Goal: Transaction & Acquisition: Purchase product/service

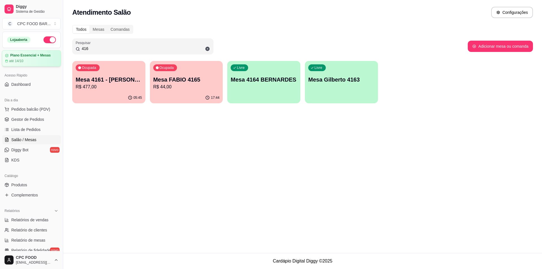
drag, startPoint x: 98, startPoint y: 49, endPoint x: 30, endPoint y: 51, distance: 67.8
click at [30, 51] on div "Diggy Sistema de Gestão C CPC FOOD BAR ... Loja aberta Plano Essencial + Mesas …" at bounding box center [271, 134] width 542 height 269
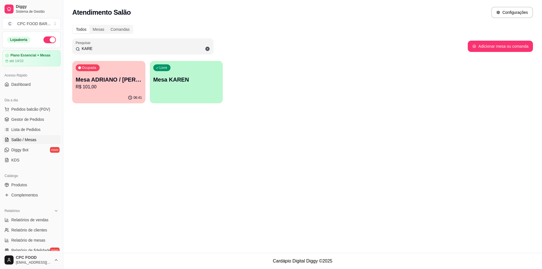
type input "KARE"
click at [97, 77] on p "Mesa ADRIANO / [PERSON_NAME] 3940" at bounding box center [109, 80] width 66 height 8
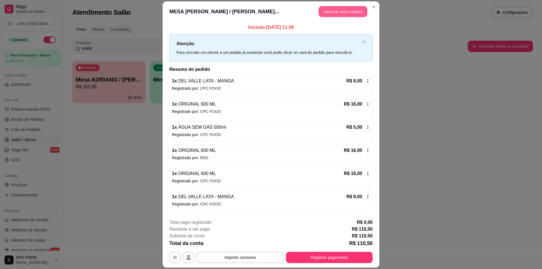
click at [338, 12] on button "Adicionar itens na mesa" at bounding box center [343, 11] width 49 height 11
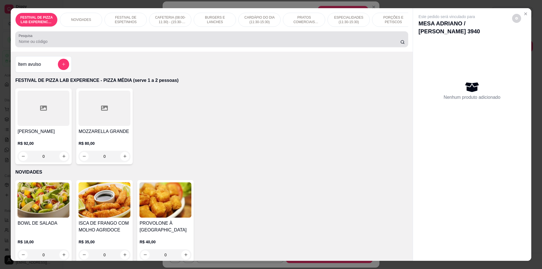
click at [275, 43] on input "Pesquisa" at bounding box center [210, 42] width 382 height 6
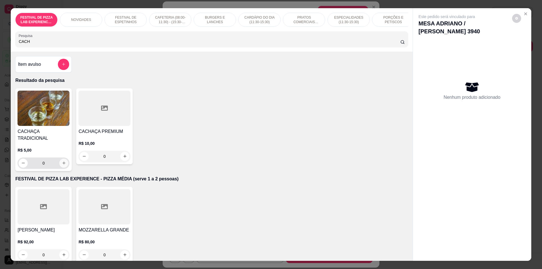
type input "CACH"
click at [60, 160] on button "increase-product-quantity" at bounding box center [64, 163] width 9 height 9
type input "1"
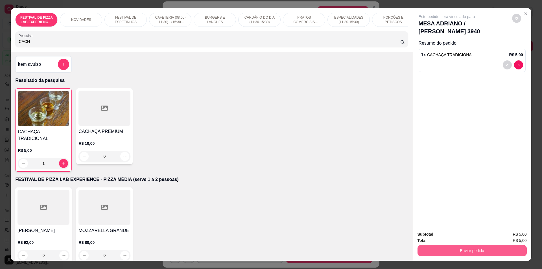
click at [464, 250] on button "Enviar pedido" at bounding box center [472, 250] width 109 height 11
click at [460, 240] on button "Não registrar e enviar pedido" at bounding box center [453, 237] width 57 height 10
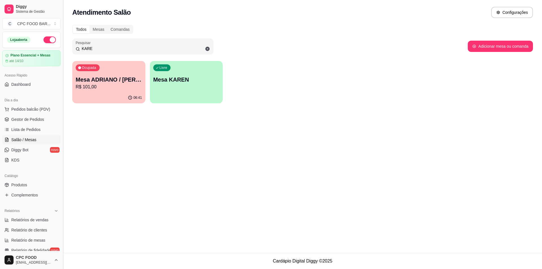
drag, startPoint x: 94, startPoint y: 51, endPoint x: 61, endPoint y: 45, distance: 33.9
click at [61, 45] on div "Diggy Sistema de Gestão C CPC FOOD BAR ... Loja aberta Plano Essencial + Mesas …" at bounding box center [271, 134] width 542 height 269
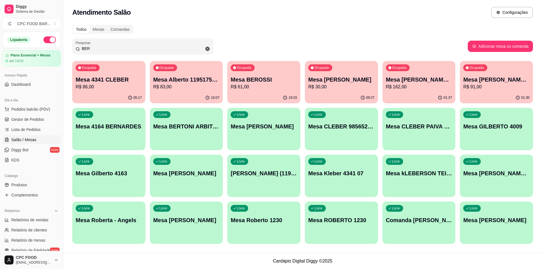
type input "BER"
click at [283, 86] on p "R$ 61,00" at bounding box center [264, 87] width 64 height 6
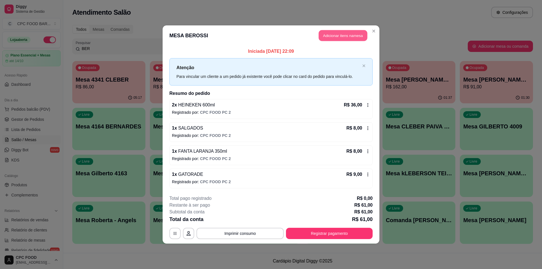
click at [340, 39] on button "Adicionar itens na mesa" at bounding box center [343, 35] width 49 height 11
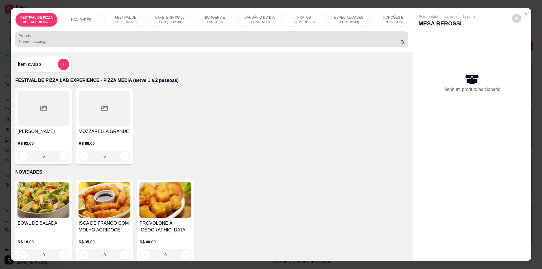
click at [135, 44] on input "Pesquisa" at bounding box center [210, 42] width 382 height 6
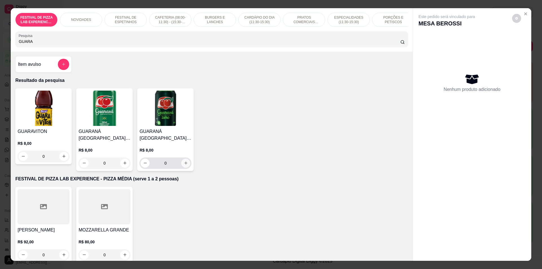
type input "GUARA"
click at [181, 168] on button "increase-product-quantity" at bounding box center [185, 163] width 9 height 9
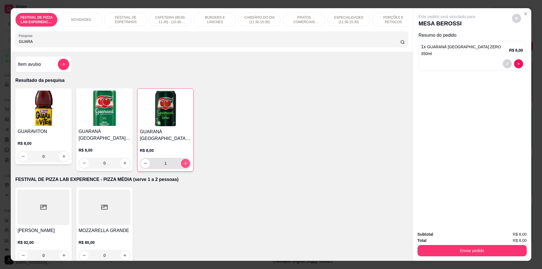
type input "1"
drag, startPoint x: 74, startPoint y: 43, endPoint x: 0, endPoint y: 39, distance: 73.8
click at [0, 39] on div "FESTIVAL DE PIZZA LAB EXPERIENCE - PIZZA MÉDIA (serve 1 a 2 pessoas) NOVIDADES …" at bounding box center [271, 134] width 542 height 269
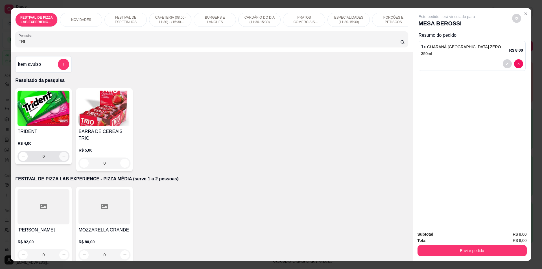
type input "TRI"
click at [62, 158] on icon "increase-product-quantity" at bounding box center [64, 156] width 4 height 4
type input "1"
click at [469, 243] on div "Total R$ 12,00" at bounding box center [472, 241] width 109 height 6
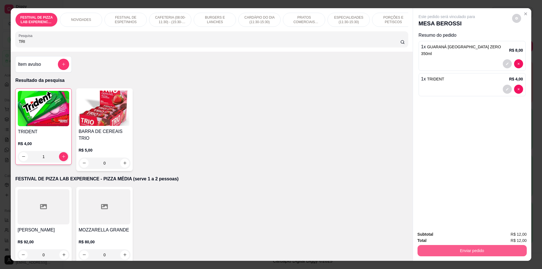
click at [469, 247] on button "Enviar pedido" at bounding box center [472, 250] width 109 height 11
click at [466, 236] on button "Não registrar e enviar pedido" at bounding box center [453, 237] width 59 height 11
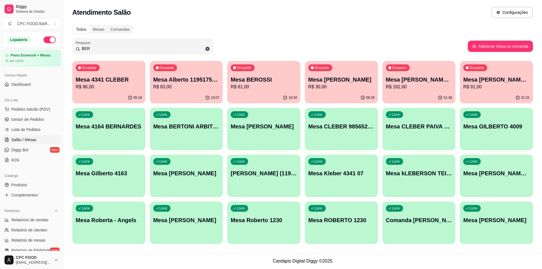
drag, startPoint x: 93, startPoint y: 49, endPoint x: 53, endPoint y: 42, distance: 40.6
click at [53, 43] on div "Diggy Sistema de Gestão C CPC FOOD BAR ... Loja aberta Plano Essencial + Mesas …" at bounding box center [271, 134] width 542 height 269
type input "V"
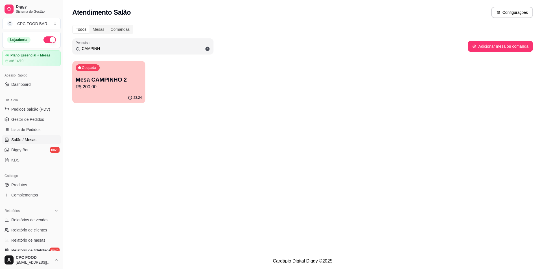
type input "CAMPINH"
click at [99, 86] on p "R$ 200,00" at bounding box center [109, 87] width 64 height 6
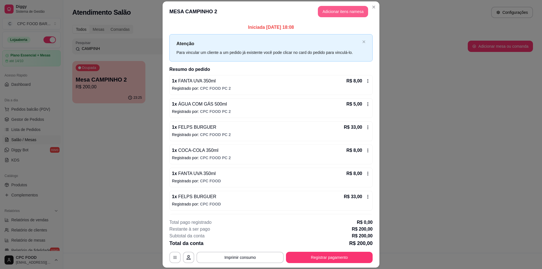
click at [349, 13] on button "Adicionar itens na mesa" at bounding box center [343, 11] width 50 height 11
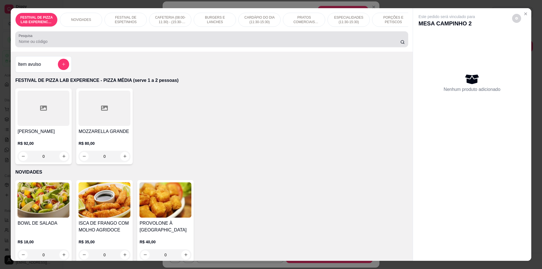
click at [227, 41] on div at bounding box center [212, 39] width 386 height 11
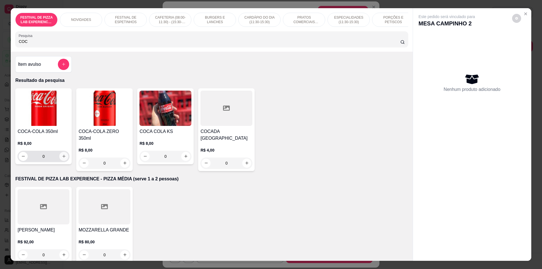
type input "COC"
click at [62, 158] on icon "increase-product-quantity" at bounding box center [64, 156] width 4 height 4
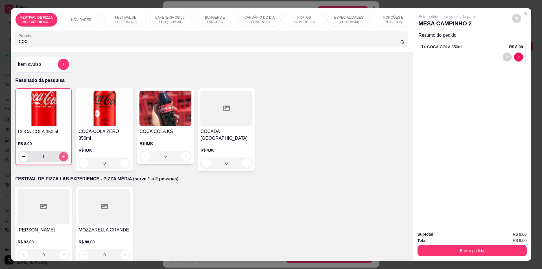
type input "1"
drag, startPoint x: 40, startPoint y: 47, endPoint x: 1, endPoint y: 47, distance: 39.0
click at [1, 47] on div "FESTIVAL DE PIZZA LAB EXPERIENCE - PIZZA MÉDIA (serve 1 a 2 pessoas) NOVIDADES …" at bounding box center [271, 134] width 542 height 269
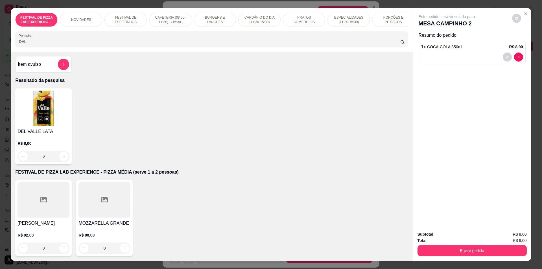
type input "DEL"
click at [60, 159] on div "0" at bounding box center [44, 156] width 52 height 11
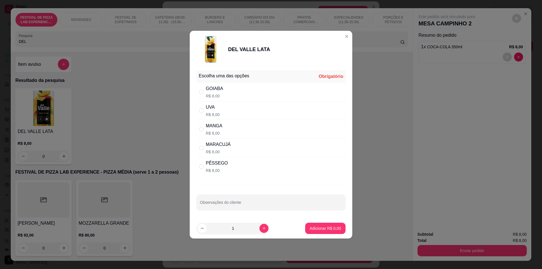
click at [229, 169] on div "PÊSSEGO R$ 8,00" at bounding box center [271, 166] width 149 height 19
radio input "true"
click at [342, 229] on footer "1 Adicionar R$ 8,00" at bounding box center [271, 228] width 163 height 20
click at [330, 227] on p "Adicionar R$ 8,00" at bounding box center [325, 228] width 31 height 5
type input "1"
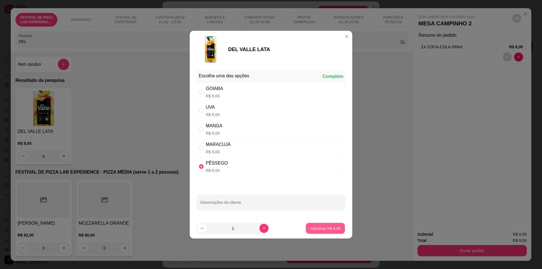
type input "1"
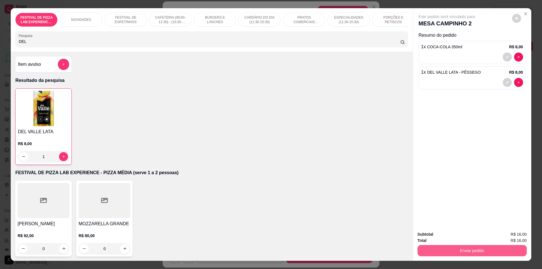
click at [488, 251] on button "Enviar pedido" at bounding box center [472, 250] width 109 height 11
click at [444, 235] on button "Não registrar e enviar pedido" at bounding box center [453, 237] width 57 height 10
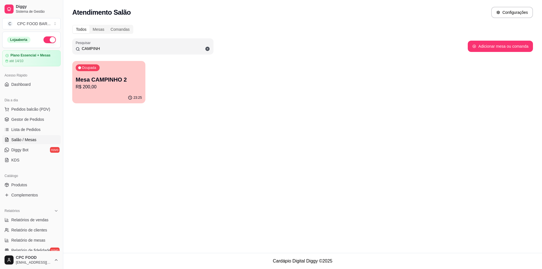
drag, startPoint x: 105, startPoint y: 50, endPoint x: 69, endPoint y: 54, distance: 36.1
click at [69, 54] on div "Todos Mesas Comandas Pesquisar CAMPINH Adicionar mesa ou comanda Ocupada Mesa C…" at bounding box center [302, 65] width 479 height 89
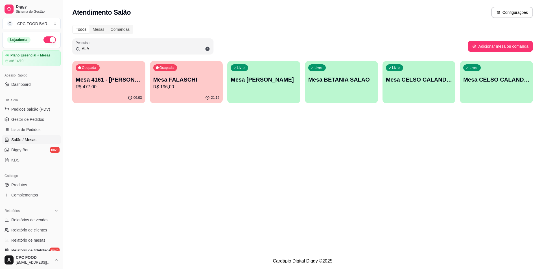
type input "ALA"
click at [130, 88] on p "R$ 477,00" at bounding box center [109, 87] width 64 height 6
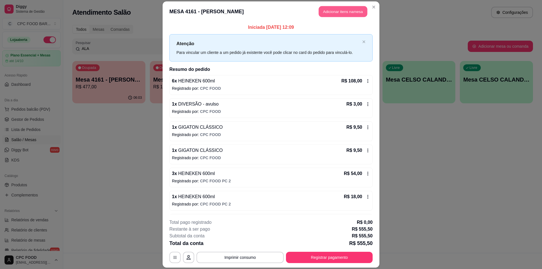
click at [337, 14] on button "Adicionar itens na mesa" at bounding box center [343, 11] width 49 height 11
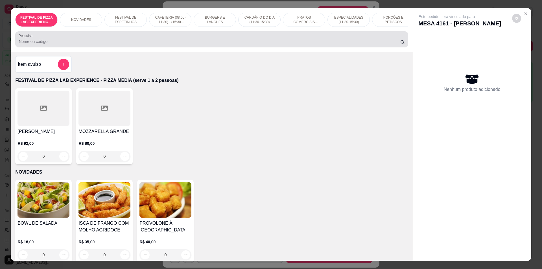
click at [257, 41] on div at bounding box center [212, 39] width 386 height 11
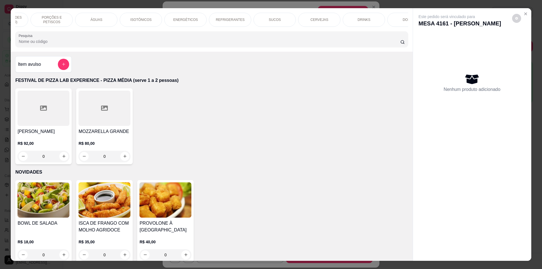
scroll to position [0, 344]
click at [96, 25] on div "ÁGUAS" at bounding box center [94, 20] width 42 height 14
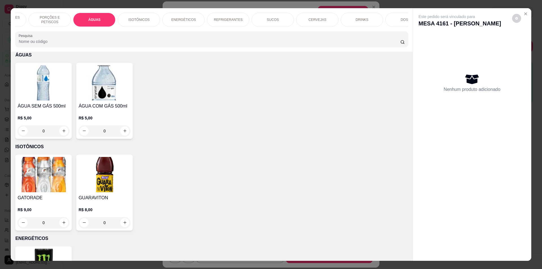
scroll to position [10, 0]
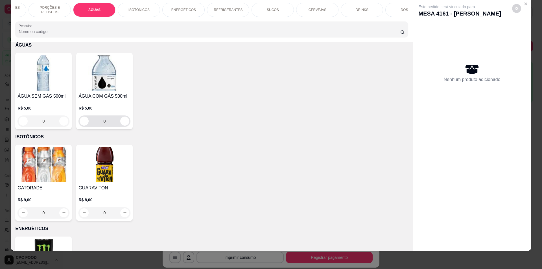
click at [125, 120] on div "0" at bounding box center [105, 121] width 50 height 11
click at [124, 122] on button "increase-product-quantity" at bounding box center [124, 121] width 9 height 9
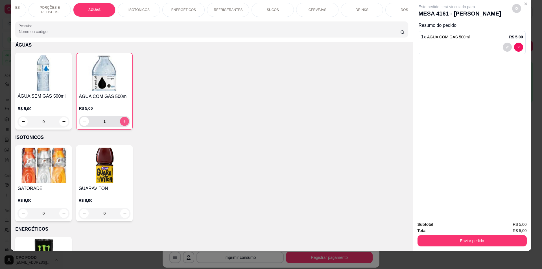
type input "1"
click at [62, 124] on icon "increase-product-quantity" at bounding box center [64, 121] width 4 height 4
type input "1"
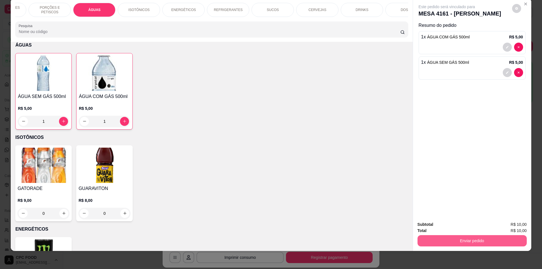
click at [444, 237] on button "Enviar pedido" at bounding box center [472, 240] width 109 height 11
click at [441, 224] on button "Não registrar e enviar pedido" at bounding box center [453, 227] width 59 height 11
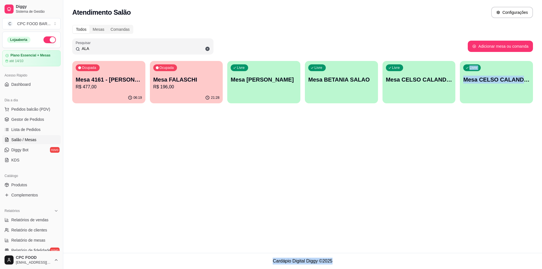
drag, startPoint x: 438, startPoint y: 221, endPoint x: 351, endPoint y: 280, distance: 105.4
click at [351, 269] on html "Diggy Sistema de Gestão C CPC FOOD BAR ... Loja aberta Plano Essencial + Mesas …" at bounding box center [271, 134] width 542 height 269
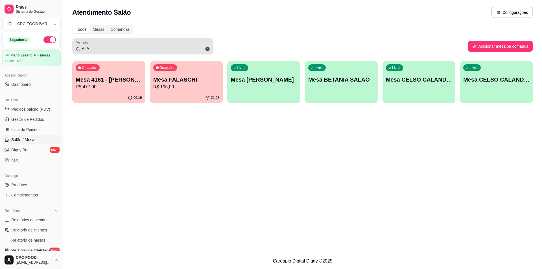
drag, startPoint x: 132, startPoint y: 39, endPoint x: 119, endPoint y: 43, distance: 14.2
click at [119, 43] on div "Pesquisar ALA" at bounding box center [142, 46] width 141 height 16
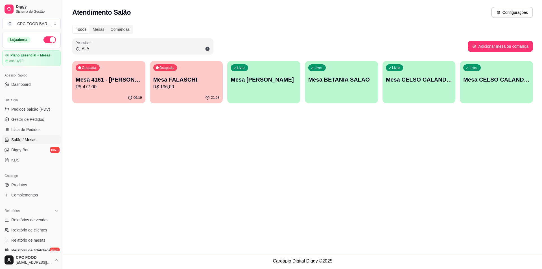
drag, startPoint x: 95, startPoint y: 49, endPoint x: 60, endPoint y: 55, distance: 36.1
click at [60, 55] on div "Diggy Sistema de Gestão C CPC FOOD BAR ... Loja aberta Plano Essencial + Mesas …" at bounding box center [271, 134] width 542 height 269
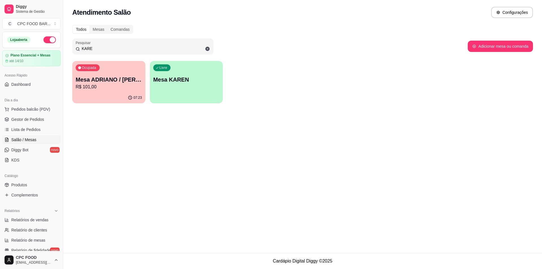
type input "KARE"
click at [129, 78] on p "Mesa ADRIANO / [PERSON_NAME] 3940" at bounding box center [109, 80] width 66 height 8
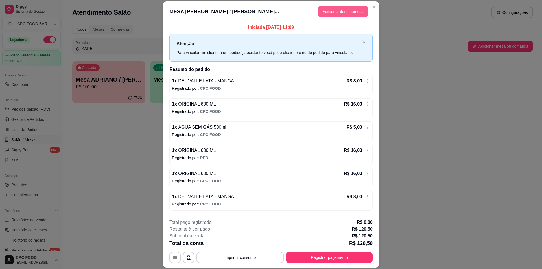
click at [358, 13] on button "Adicionar itens na mesa" at bounding box center [343, 11] width 50 height 11
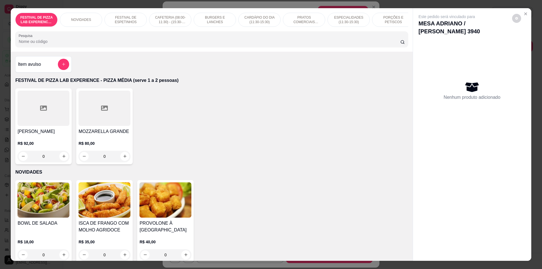
click at [258, 52] on div "FESTIVAL DE PIZZA LAB EXPERIENCE - PIZZA MÉDIA (serve 1 a 2 pessoas) NOVIDADES …" at bounding box center [212, 29] width 402 height 43
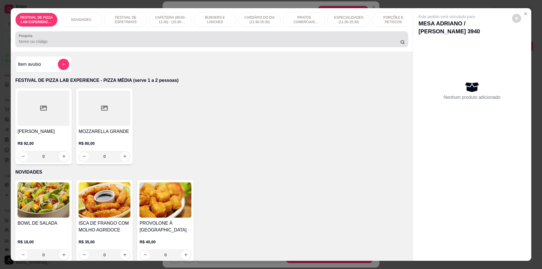
click at [265, 41] on div at bounding box center [212, 39] width 386 height 11
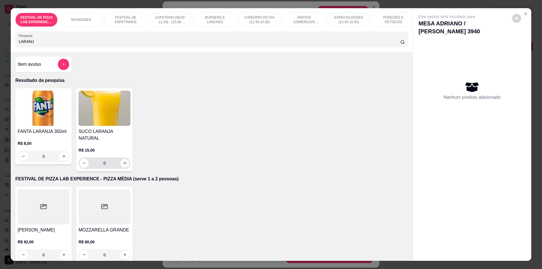
type input "LARANJ"
click at [123, 162] on icon "increase-product-quantity" at bounding box center [125, 163] width 4 height 4
type input "1"
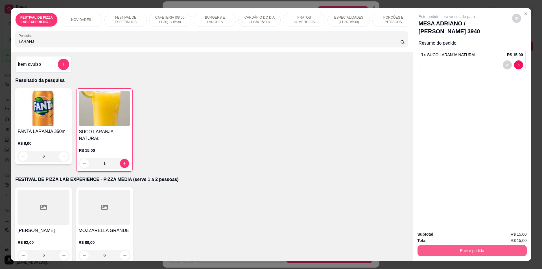
click at [501, 251] on button "Enviar pedido" at bounding box center [472, 250] width 109 height 11
click at [442, 235] on button "Não registrar e enviar pedido" at bounding box center [453, 237] width 57 height 10
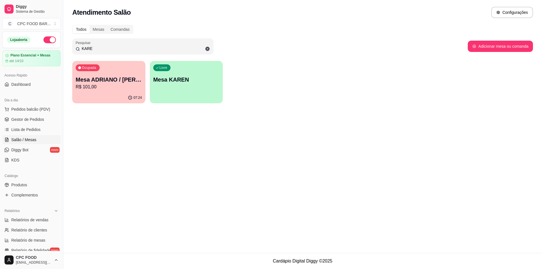
click at [94, 71] on div "Ocupada" at bounding box center [88, 67] width 24 height 7
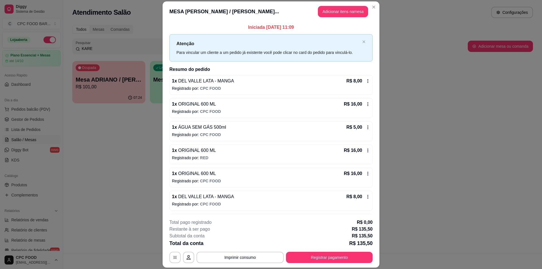
scroll to position [17, 0]
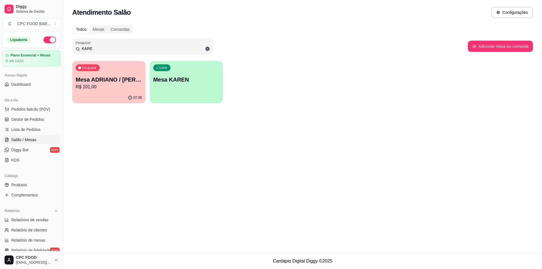
drag, startPoint x: 95, startPoint y: 49, endPoint x: 147, endPoint y: 65, distance: 55.3
click at [149, 65] on div "Todos Mesas Comandas Pesquisar KARE Adicionar mesa ou comanda Ocupada Mesa ADRI…" at bounding box center [302, 65] width 479 height 89
click at [131, 79] on p "Mesa ADRIANO / [PERSON_NAME] 3940" at bounding box center [109, 80] width 64 height 8
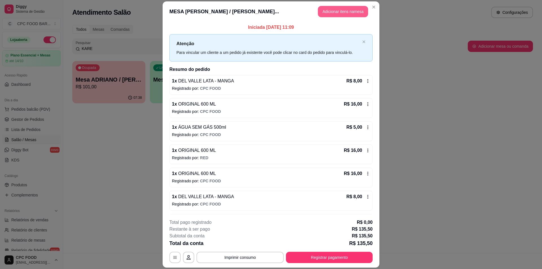
click at [336, 8] on button "Adicionar itens na mesa" at bounding box center [343, 11] width 50 height 11
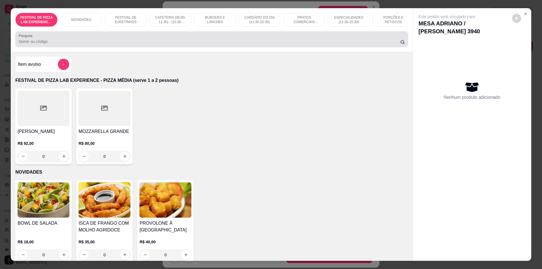
click at [259, 43] on input "Pesquisa" at bounding box center [210, 42] width 382 height 6
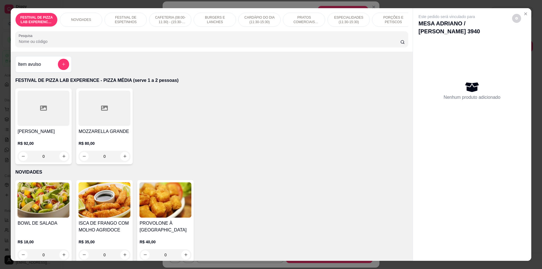
scroll to position [0, 344]
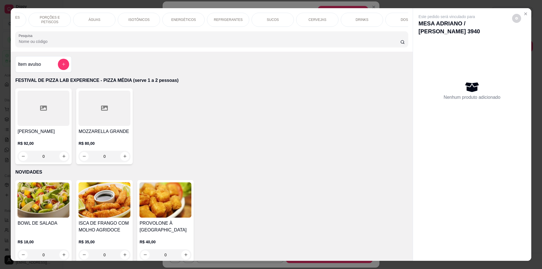
click at [233, 20] on p "REFRIGERANTES" at bounding box center [228, 20] width 29 height 5
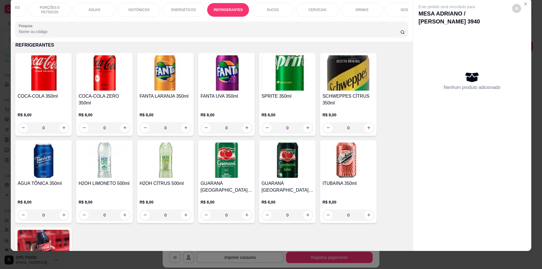
click at [321, 13] on div "CERVEJAS" at bounding box center [317, 10] width 42 height 14
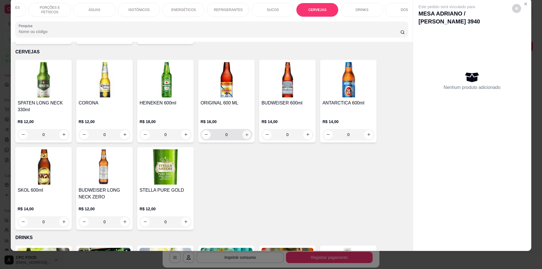
click at [245, 132] on icon "increase-product-quantity" at bounding box center [247, 134] width 4 height 4
type input "1"
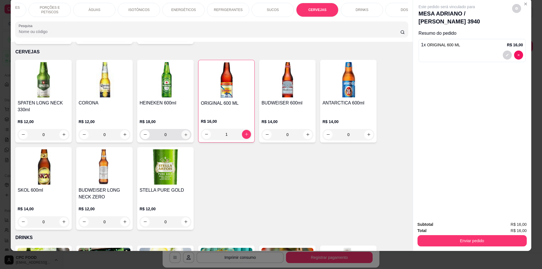
click at [184, 132] on icon "increase-product-quantity" at bounding box center [186, 134] width 4 height 4
type input "1"
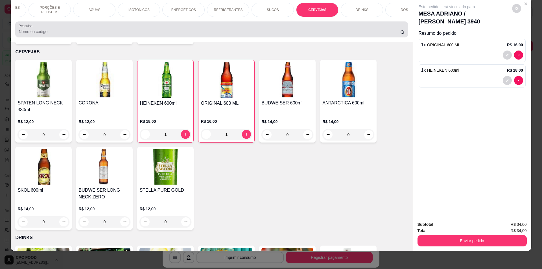
drag, startPoint x: 87, startPoint y: 32, endPoint x: 72, endPoint y: 32, distance: 14.7
click at [73, 32] on div at bounding box center [212, 29] width 386 height 11
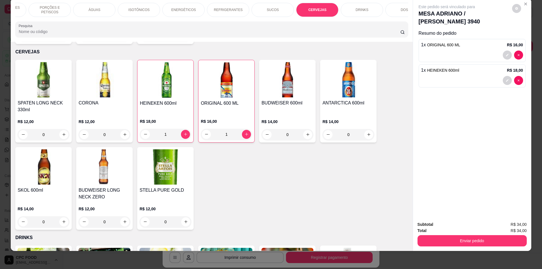
click at [400, 13] on div "DOSES" at bounding box center [407, 10] width 42 height 14
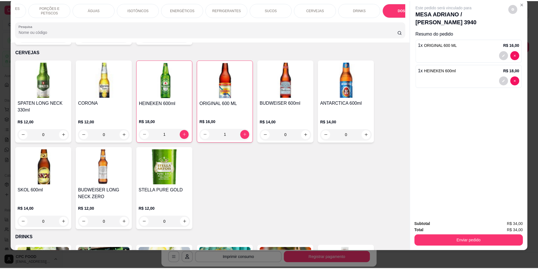
scroll to position [2132, 0]
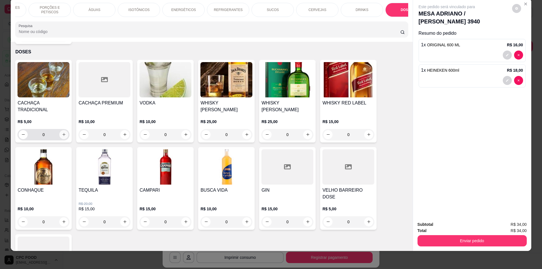
click at [63, 132] on icon "increase-product-quantity" at bounding box center [64, 134] width 4 height 4
type input "1"
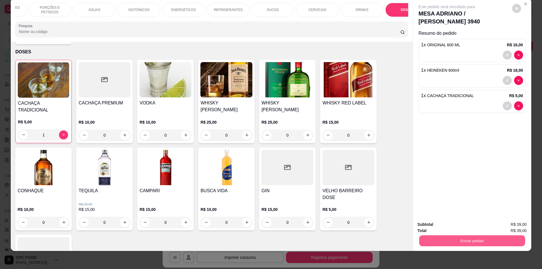
click at [429, 241] on button "Enviar pedido" at bounding box center [472, 241] width 106 height 11
click at [449, 230] on button "Não registrar e enviar pedido" at bounding box center [453, 227] width 59 height 11
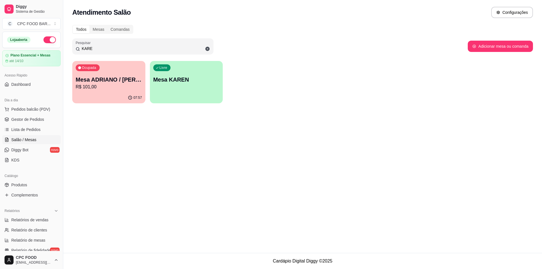
drag, startPoint x: 63, startPoint y: 42, endPoint x: 0, endPoint y: 39, distance: 63.0
click at [0, 39] on div "Diggy Sistema de Gestão C CPC FOOD BAR ... Loja aberta Plano Essencial + Mesas …" at bounding box center [271, 134] width 542 height 269
